Goal: Information Seeking & Learning: Learn about a topic

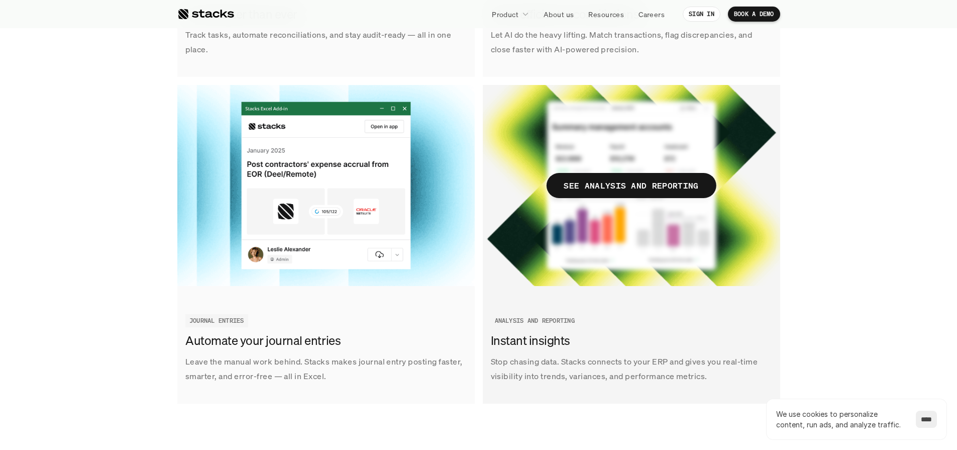
scroll to position [1494, 0]
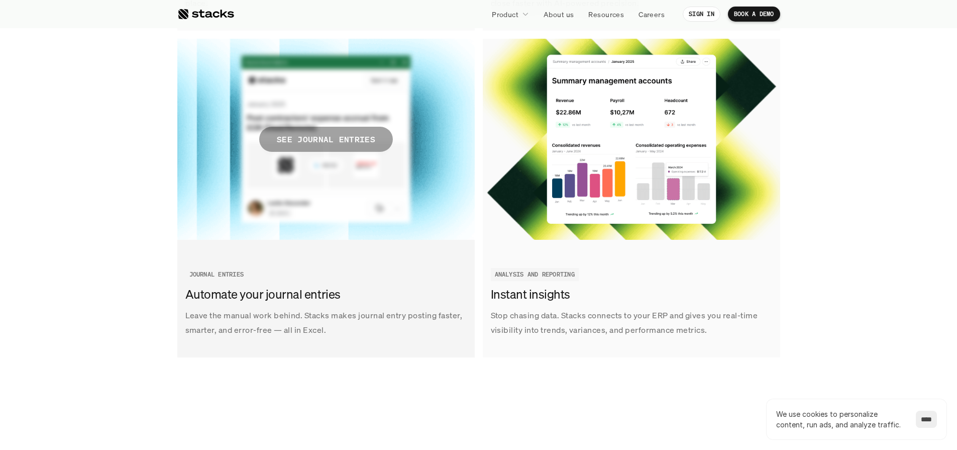
click at [332, 133] on p "SEE JOURNAL ENTRIES" at bounding box center [325, 139] width 98 height 15
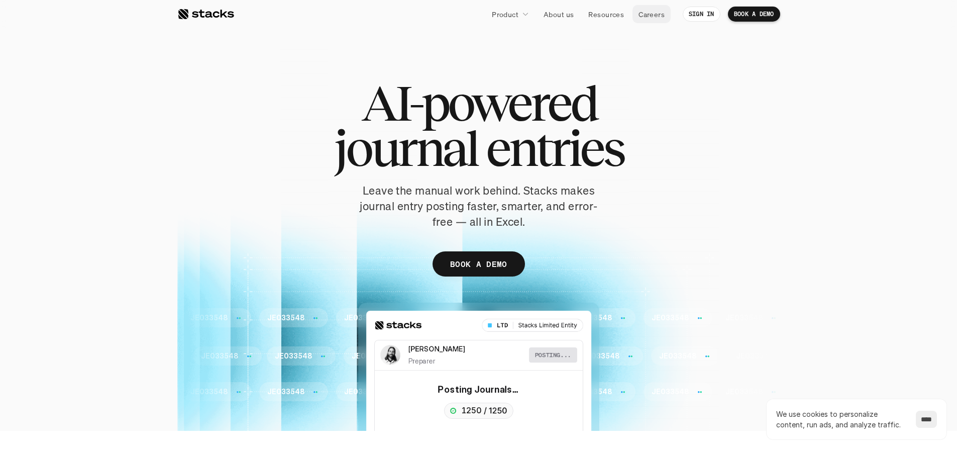
click at [651, 15] on p "Careers" at bounding box center [651, 14] width 26 height 11
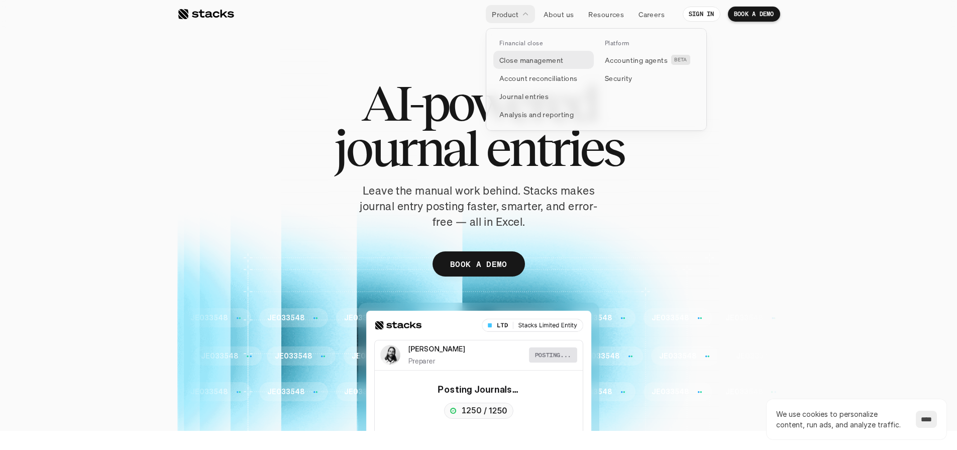
click at [517, 59] on p "Close management" at bounding box center [531, 60] width 64 height 11
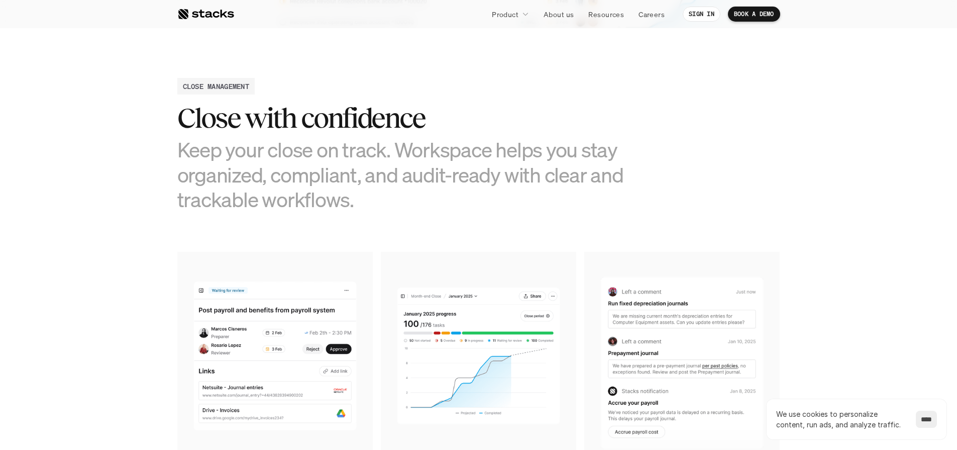
scroll to position [249, 0]
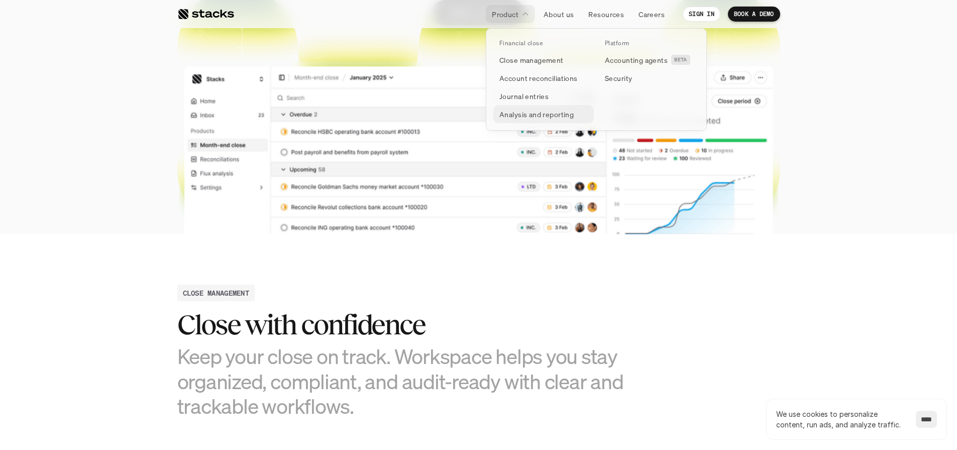
click at [520, 112] on p "Analysis and reporting" at bounding box center [536, 114] width 74 height 11
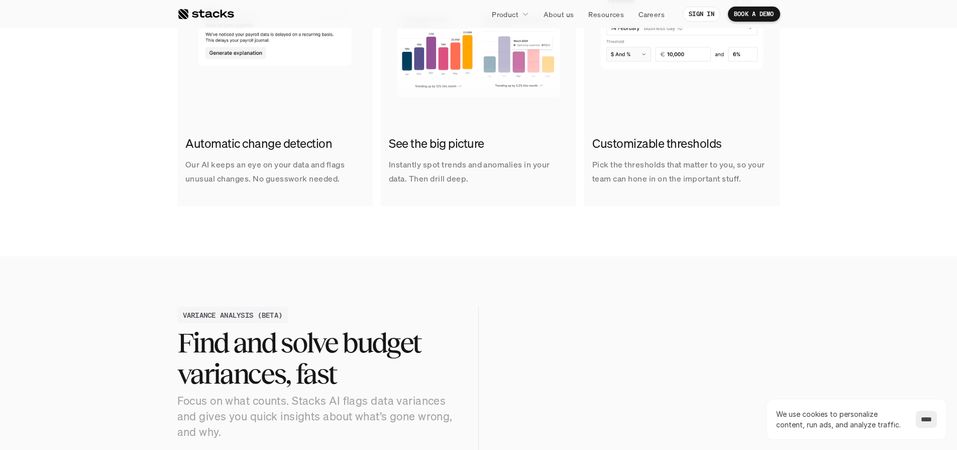
scroll to position [845, 0]
